Goal: Navigation & Orientation: Find specific page/section

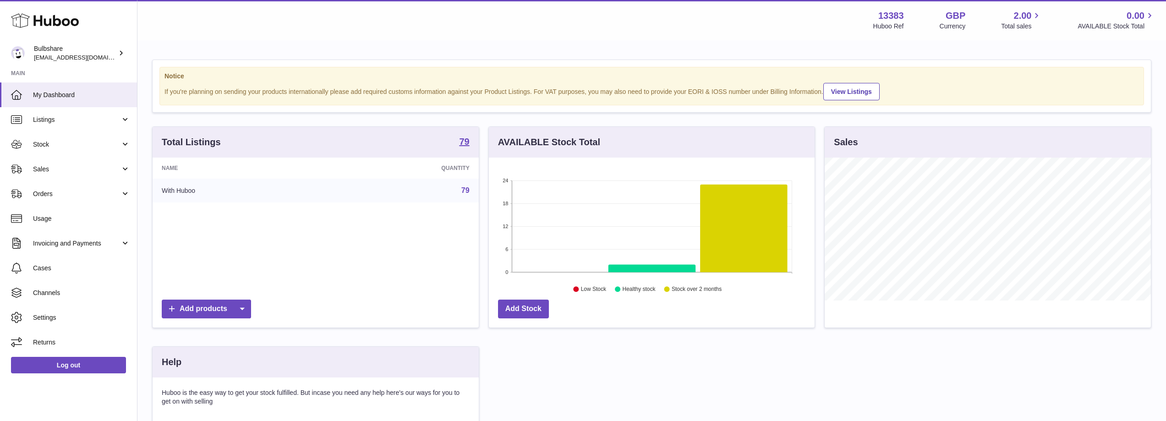
scroll to position [143, 328]
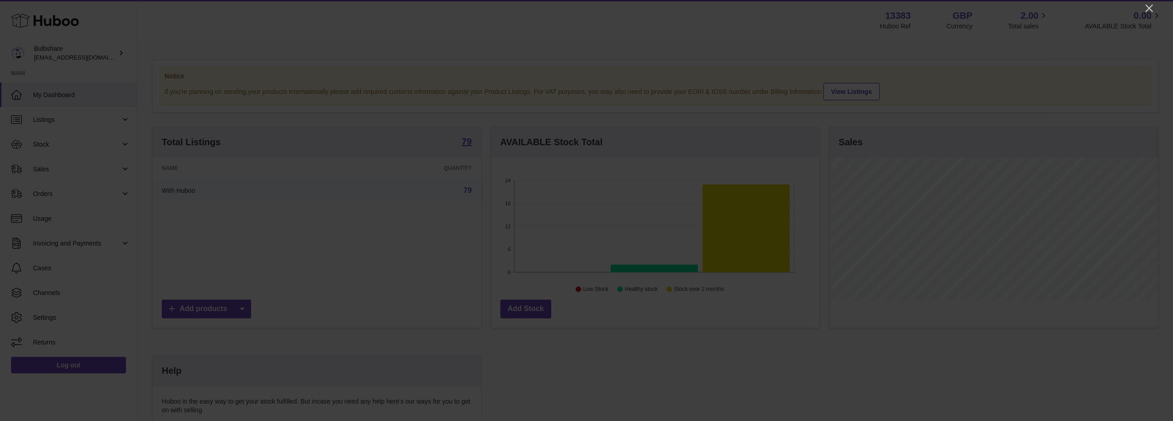
click at [13, 421] on icon "button" at bounding box center [8, 426] width 9 height 9
click at [1147, 7] on icon "Close" at bounding box center [1149, 8] width 11 height 11
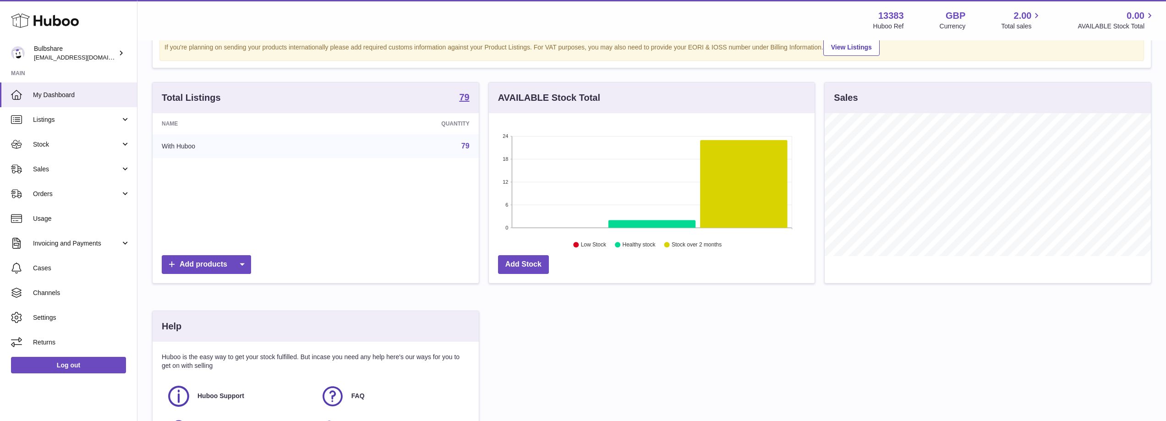
scroll to position [46, 0]
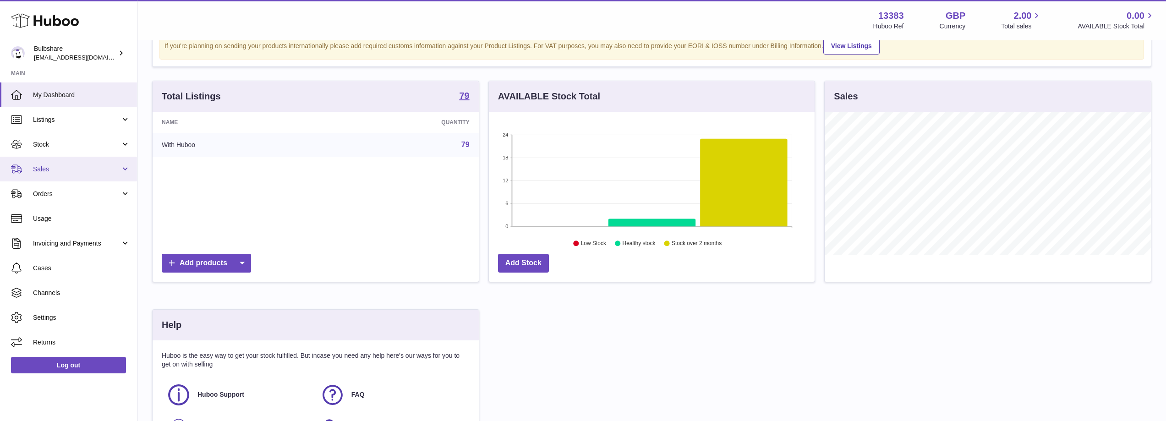
click at [58, 172] on span "Sales" at bounding box center [77, 169] width 88 height 9
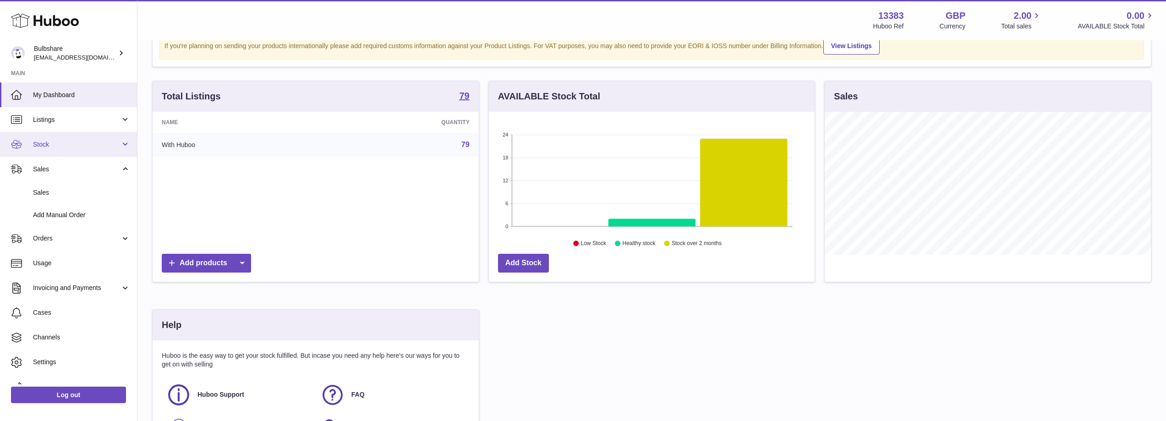
click at [57, 143] on span "Stock" at bounding box center [77, 144] width 88 height 9
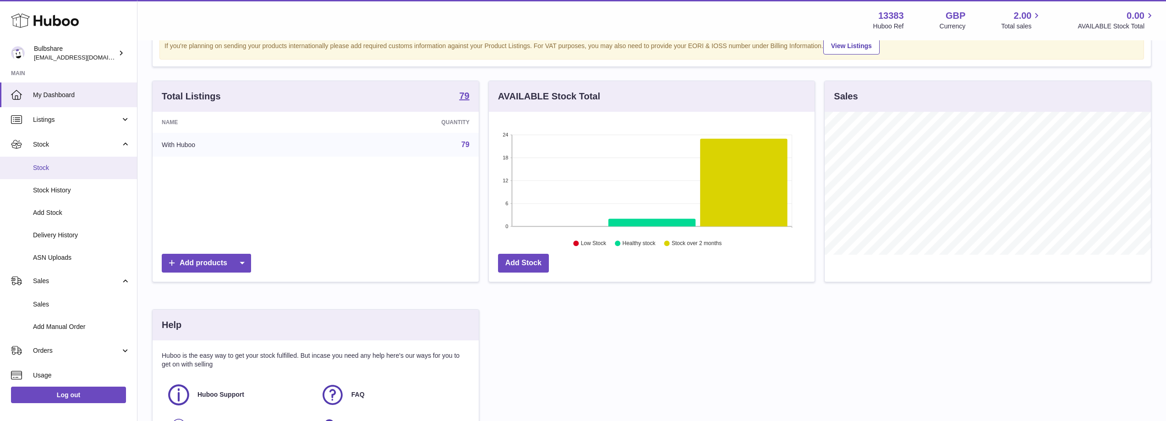
click at [48, 168] on span "Stock" at bounding box center [81, 168] width 97 height 9
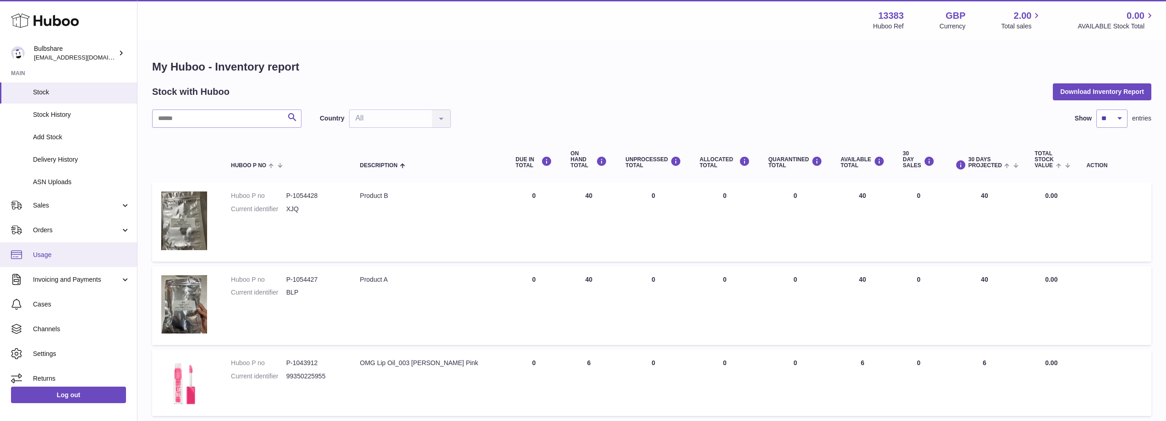
scroll to position [82, 0]
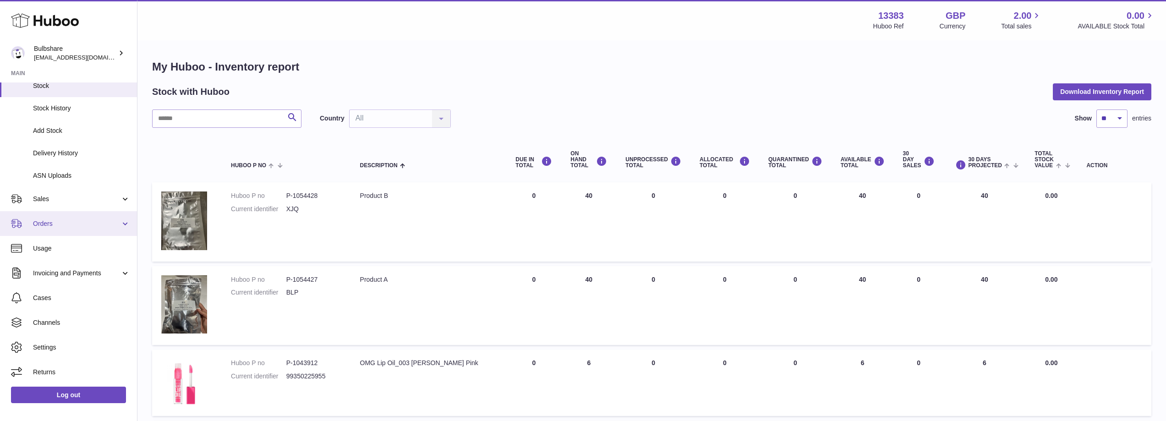
click at [122, 223] on link "Orders" at bounding box center [68, 223] width 137 height 25
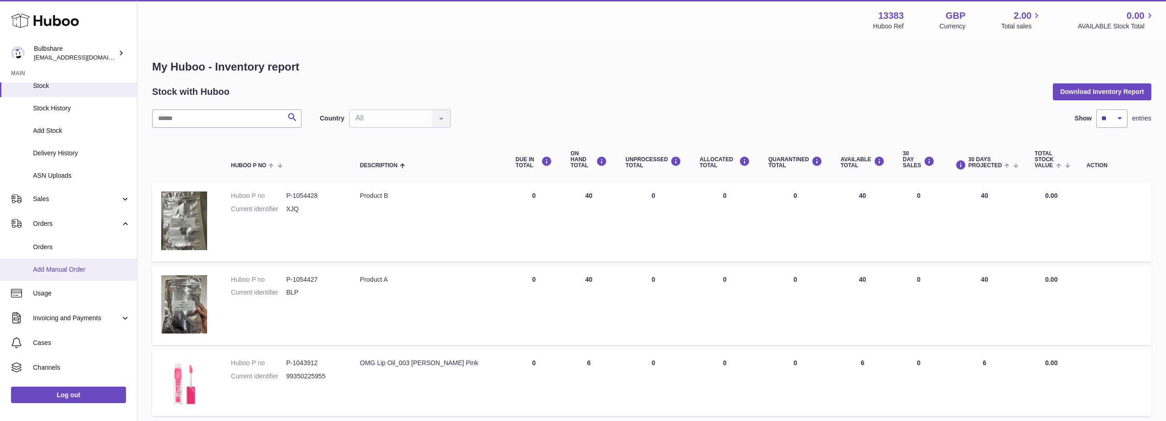
click at [78, 269] on span "Add Manual Order" at bounding box center [81, 269] width 97 height 9
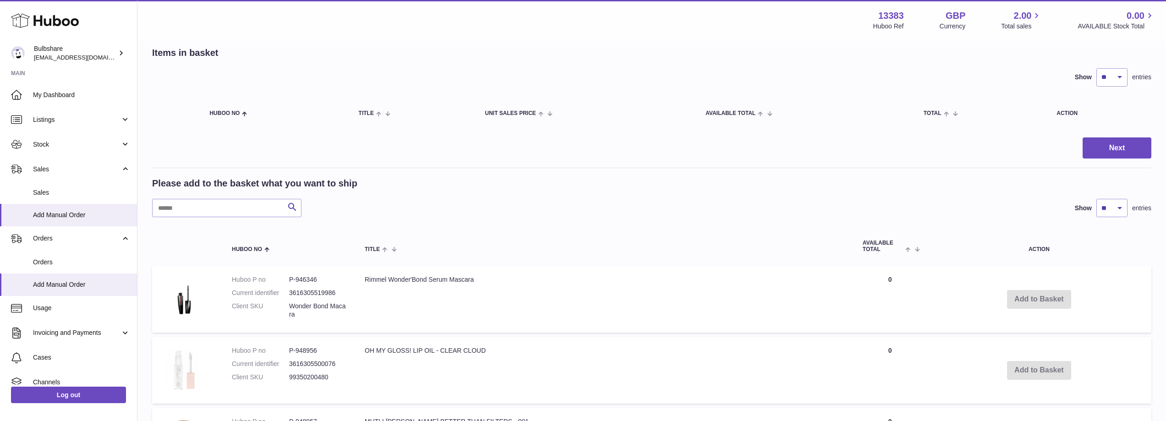
scroll to position [46, 0]
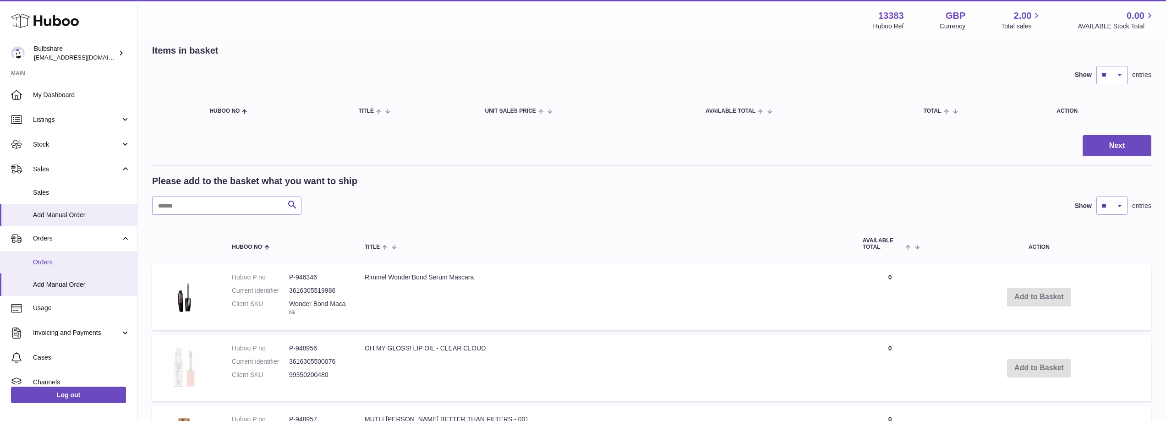
click at [61, 262] on span "Orders" at bounding box center [81, 262] width 97 height 9
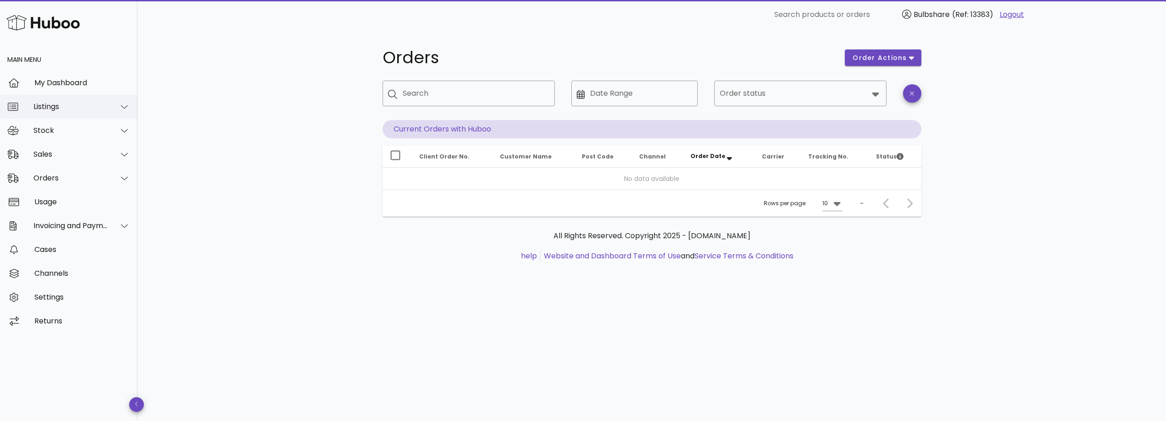
click at [51, 104] on div "Listings" at bounding box center [70, 106] width 75 height 9
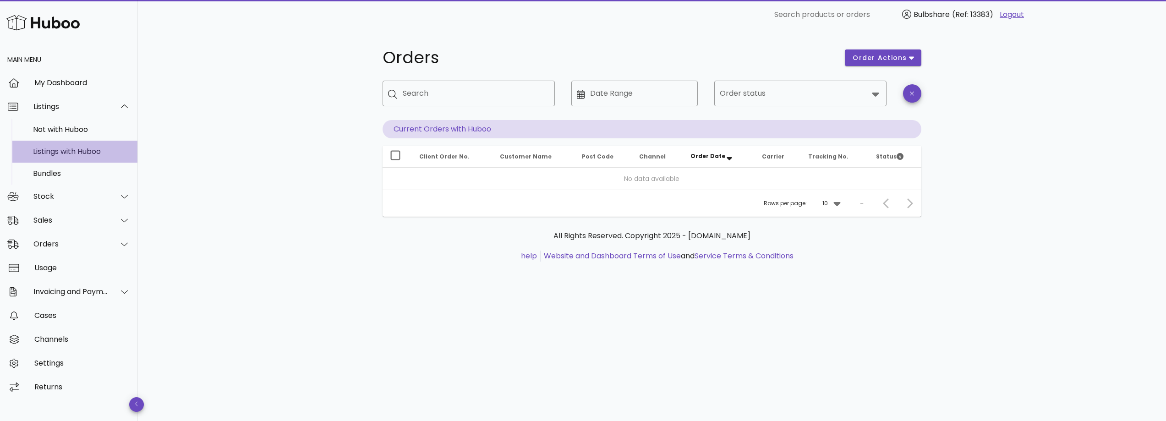
click at [65, 154] on div "Listings with Huboo" at bounding box center [81, 151] width 97 height 9
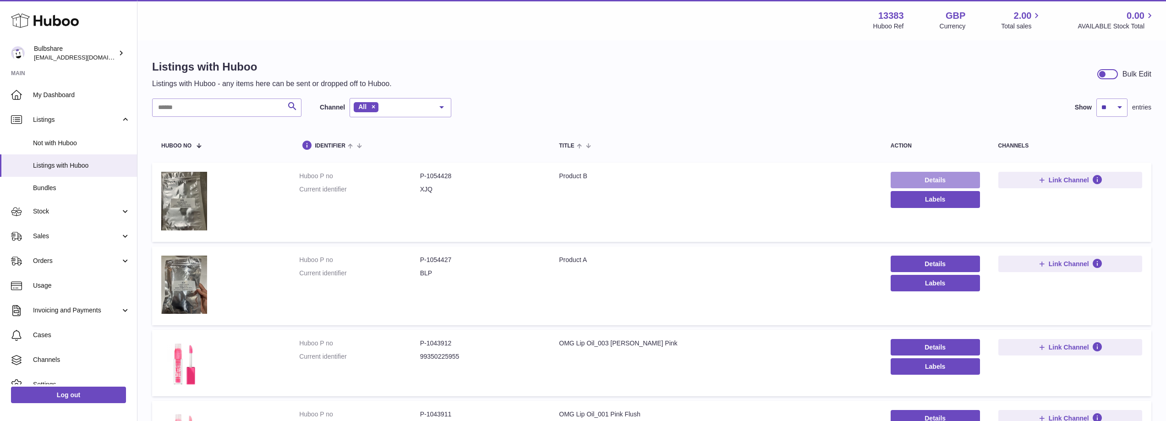
click at [937, 175] on link "Details" at bounding box center [935, 180] width 89 height 16
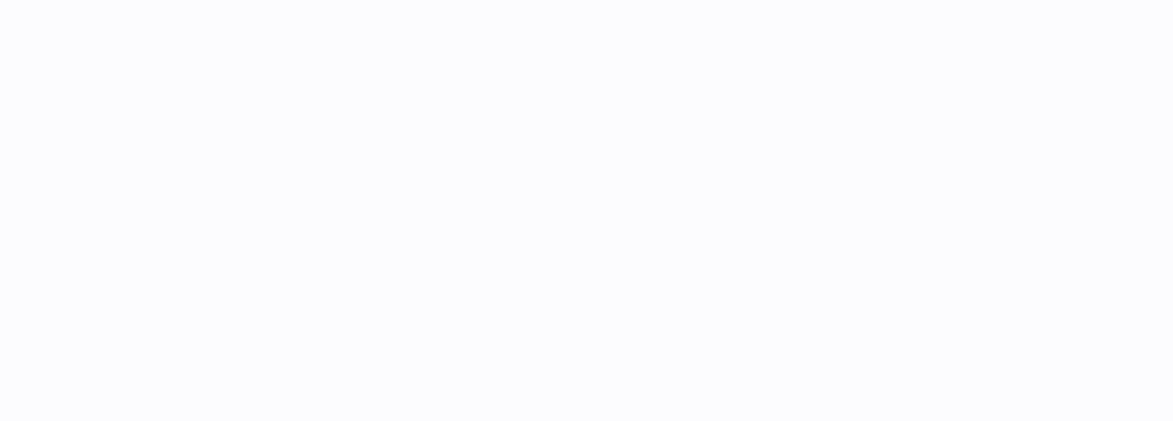
select select
select select "****"
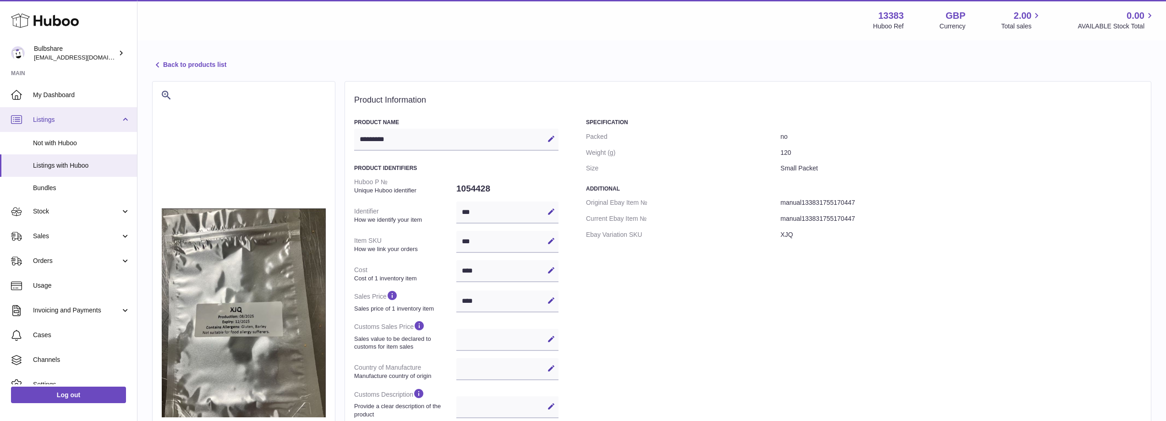
click at [55, 122] on span "Listings" at bounding box center [77, 119] width 88 height 9
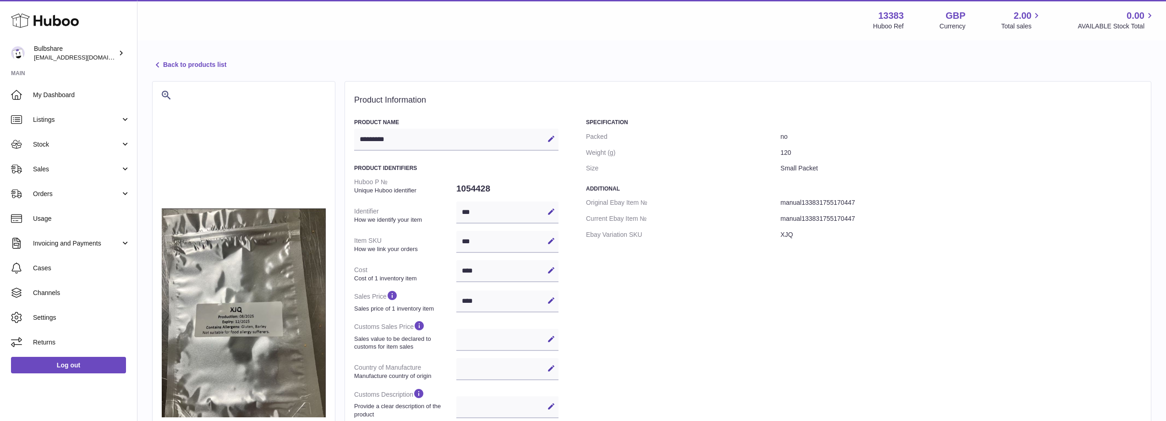
click at [40, 23] on icon at bounding box center [45, 20] width 68 height 18
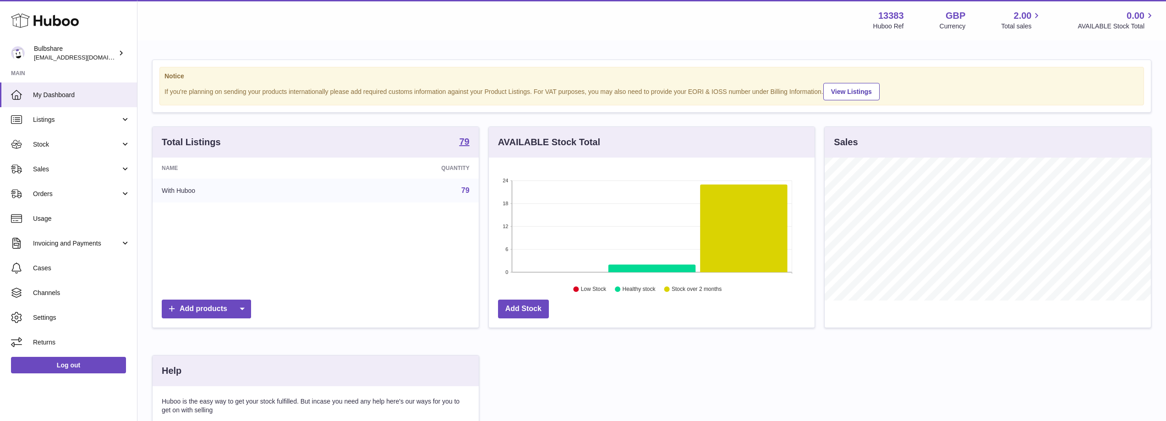
scroll to position [143, 326]
